Goal: Information Seeking & Learning: Learn about a topic

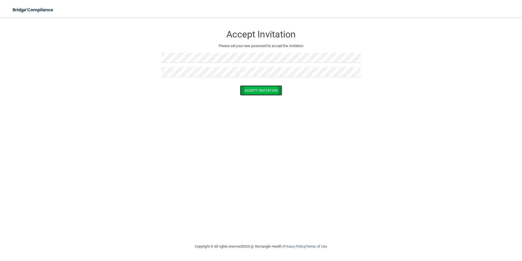
click at [251, 92] on button "Accept Invitation" at bounding box center [261, 90] width 42 height 10
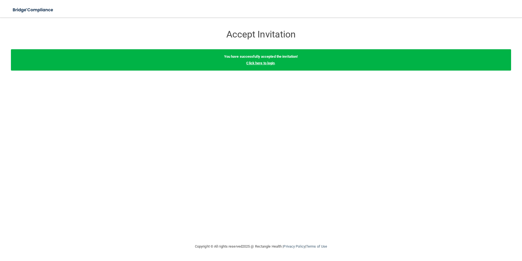
click at [251, 64] on link "Click here to login" at bounding box center [260, 63] width 28 height 4
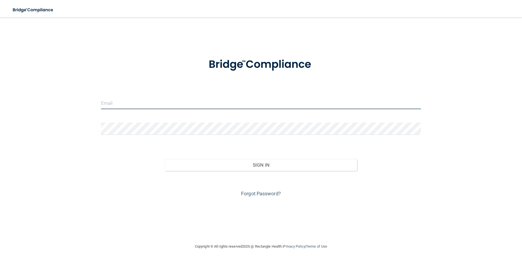
click at [208, 106] on input "email" at bounding box center [261, 103] width 320 height 12
type input "[PERSON_NAME][EMAIL_ADDRESS][PERSON_NAME][DOMAIN_NAME]"
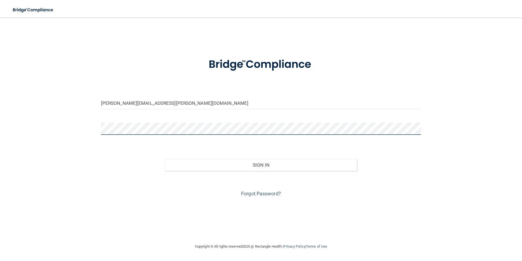
click at [165, 159] on button "Sign In" at bounding box center [261, 165] width 192 height 12
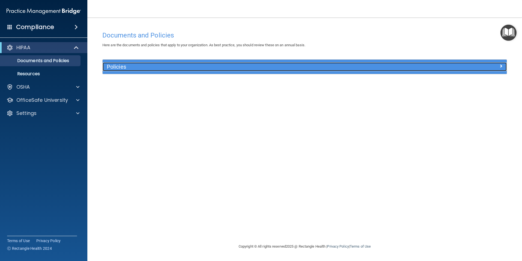
click at [251, 63] on div at bounding box center [456, 65] width 101 height 7
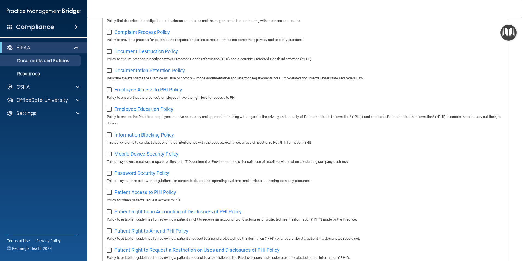
scroll to position [164, 0]
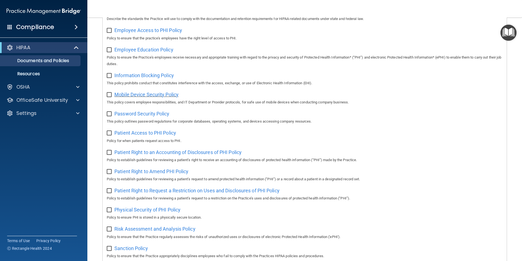
click at [134, 97] on span "Mobile Device Security Policy" at bounding box center [146, 94] width 64 height 6
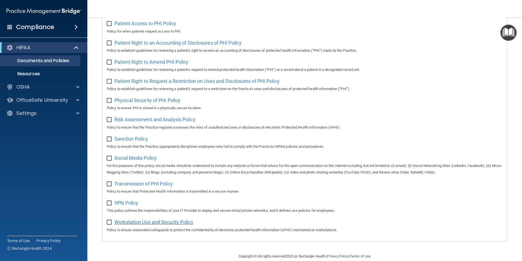
click at [132, 224] on span "Workstation Use and Security Policy" at bounding box center [153, 222] width 79 height 6
click at [126, 161] on span "Social Media Policy" at bounding box center [135, 158] width 42 height 6
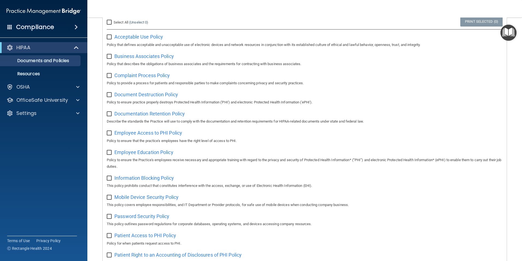
scroll to position [0, 0]
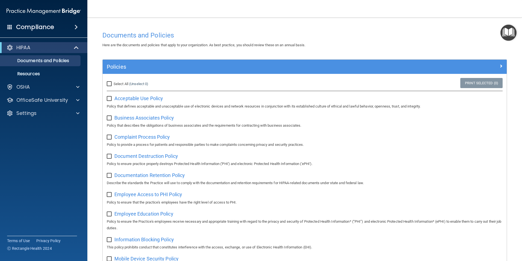
click at [34, 24] on h4 "Compliance" at bounding box center [35, 27] width 38 height 8
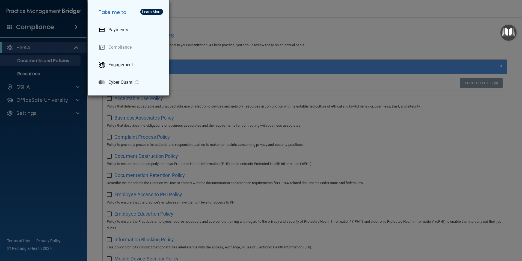
click at [34, 24] on div "Take me to: Payments Compliance Engagement Cyber Quant" at bounding box center [261, 130] width 522 height 261
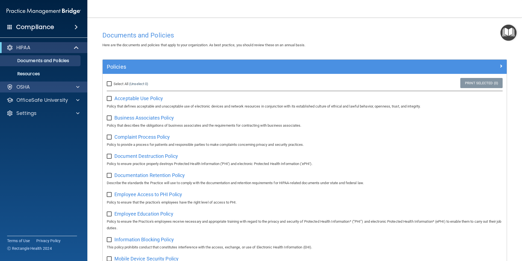
click at [41, 91] on div "OSHA" at bounding box center [44, 86] width 88 height 11
click at [79, 85] on span at bounding box center [77, 87] width 3 height 7
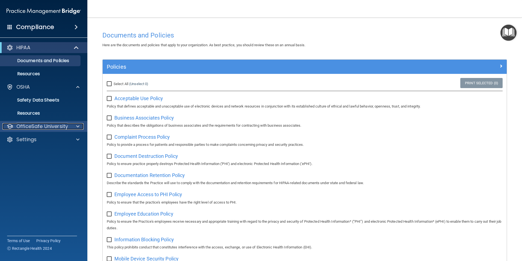
click at [76, 127] on div at bounding box center [77, 126] width 14 height 7
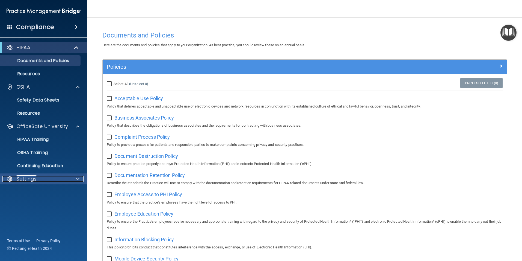
click at [59, 181] on div "Settings" at bounding box center [36, 178] width 68 height 7
click at [25, 29] on h4 "Compliance" at bounding box center [35, 27] width 38 height 8
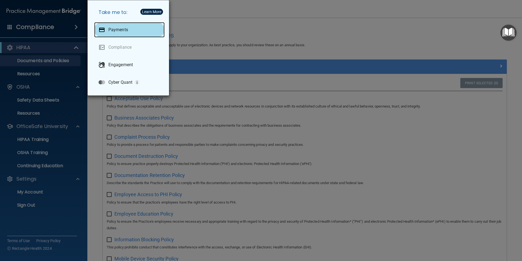
click at [120, 29] on p "Payments" at bounding box center [118, 29] width 20 height 5
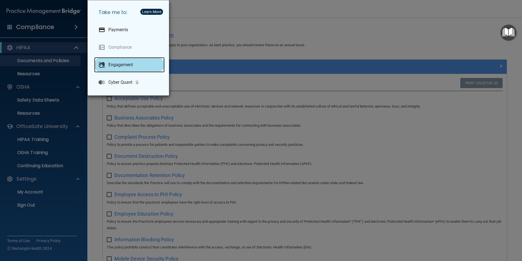
click at [122, 64] on p "Engagement" at bounding box center [120, 64] width 25 height 5
